Goal: Information Seeking & Learning: Learn about a topic

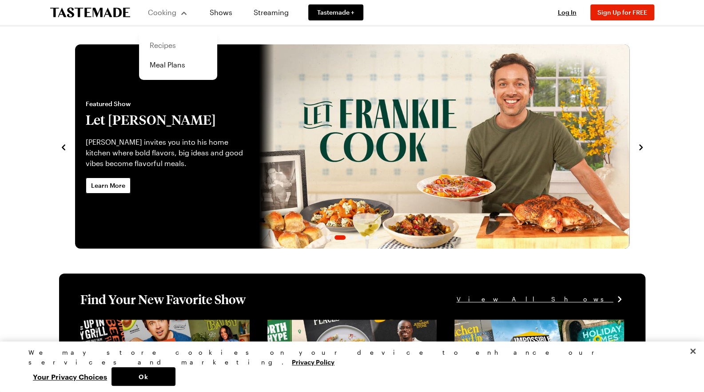
click at [156, 47] on link "Recipes" at bounding box center [178, 46] width 68 height 20
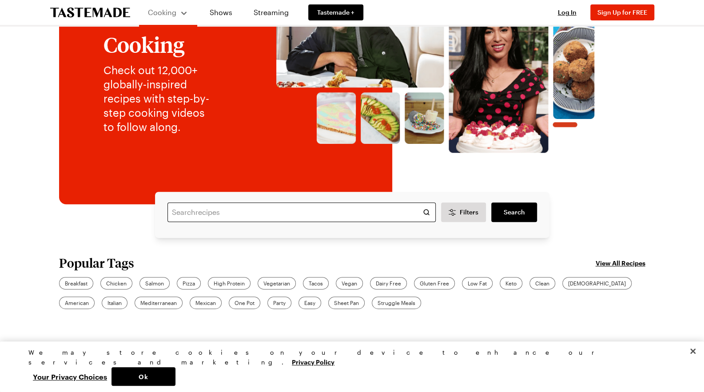
scroll to position [89, 0]
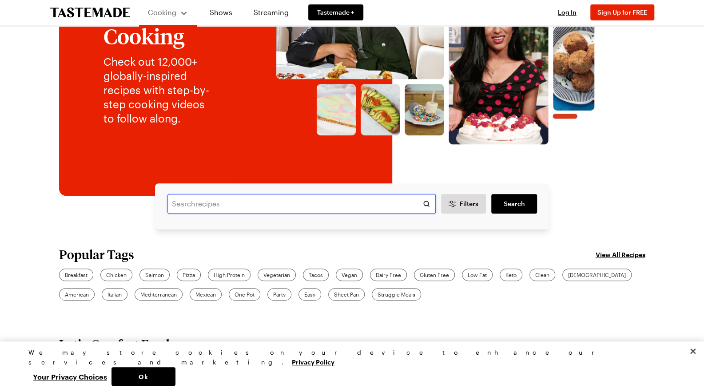
click at [256, 200] on input "text" at bounding box center [301, 204] width 268 height 20
type input "baked honey garlic chicken tenders"
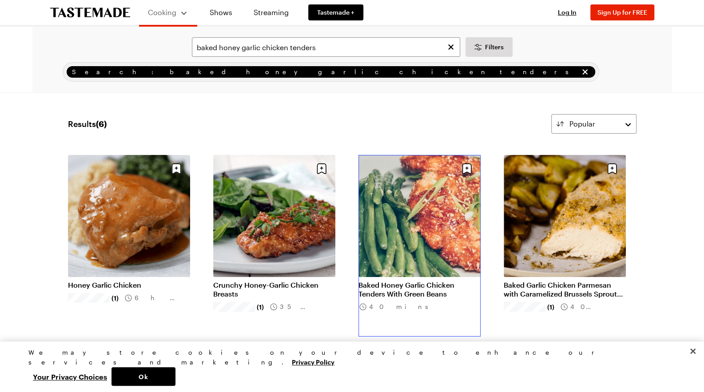
click at [425, 281] on link "Baked Honey Garlic Chicken Tenders With Green Beans" at bounding box center [419, 290] width 122 height 18
